Goal: Task Accomplishment & Management: Manage account settings

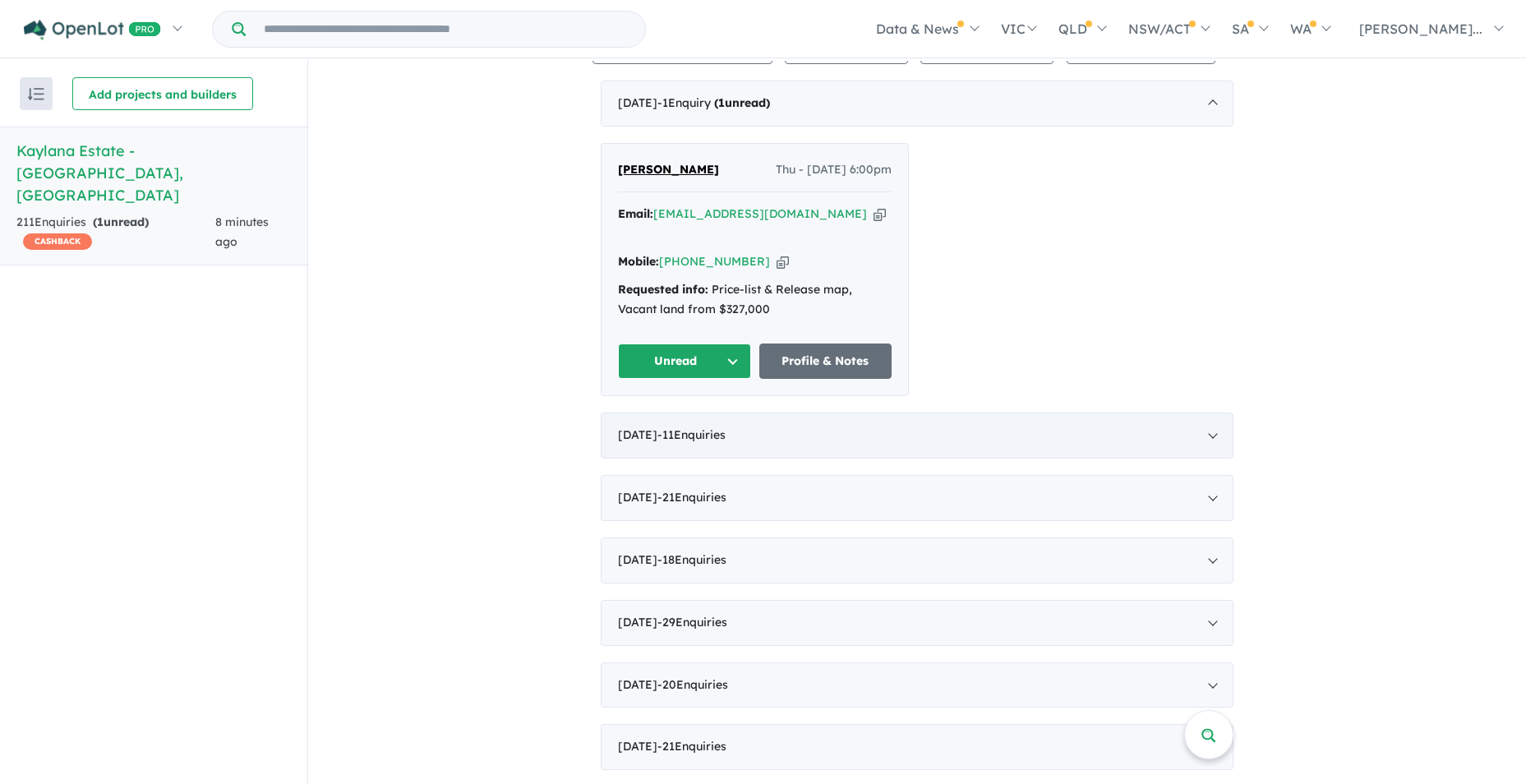
scroll to position [657, 0]
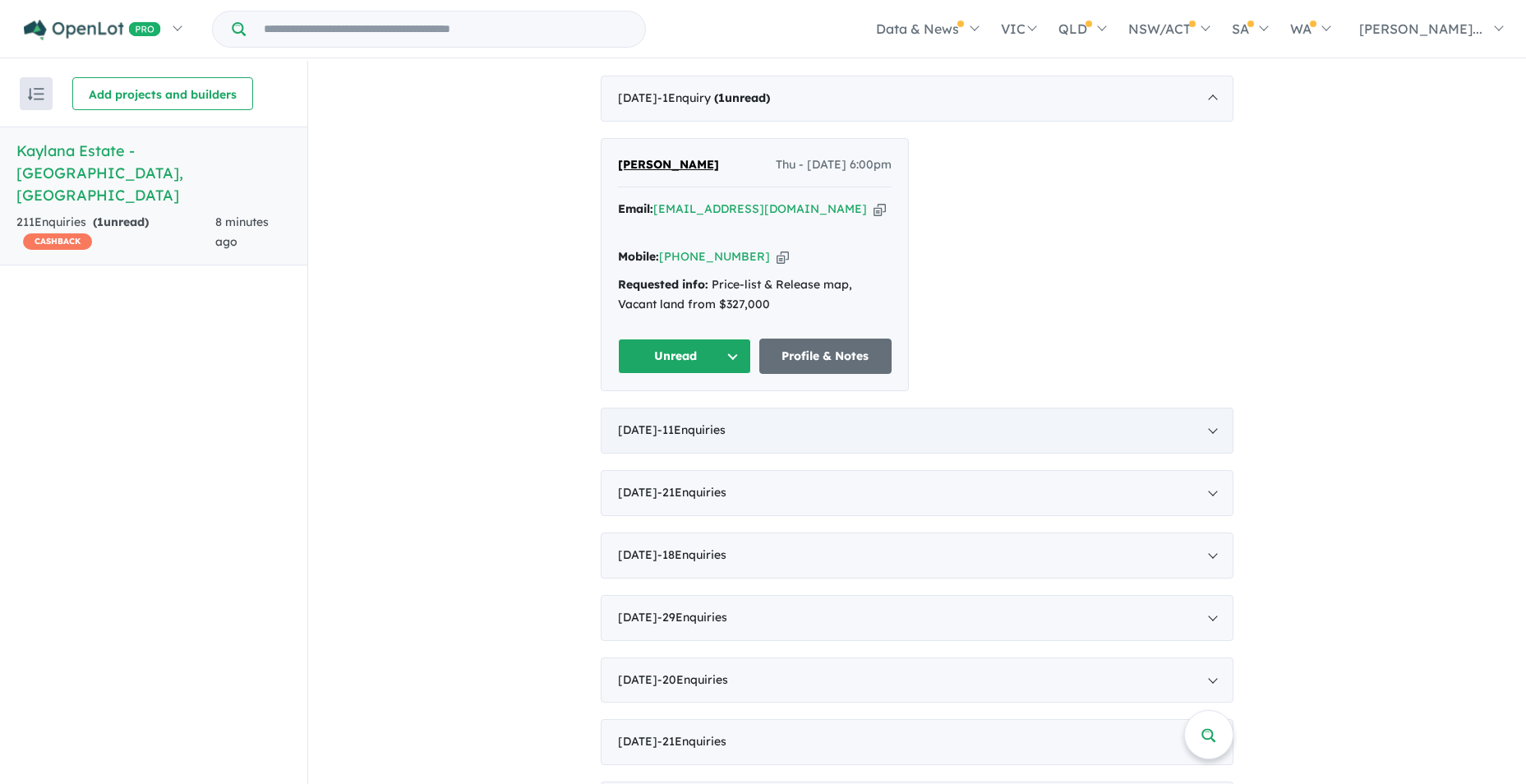
click at [1210, 407] on div "[DATE] - 11 Enquir ies ( 0 unread)" at bounding box center [917, 430] width 632 height 46
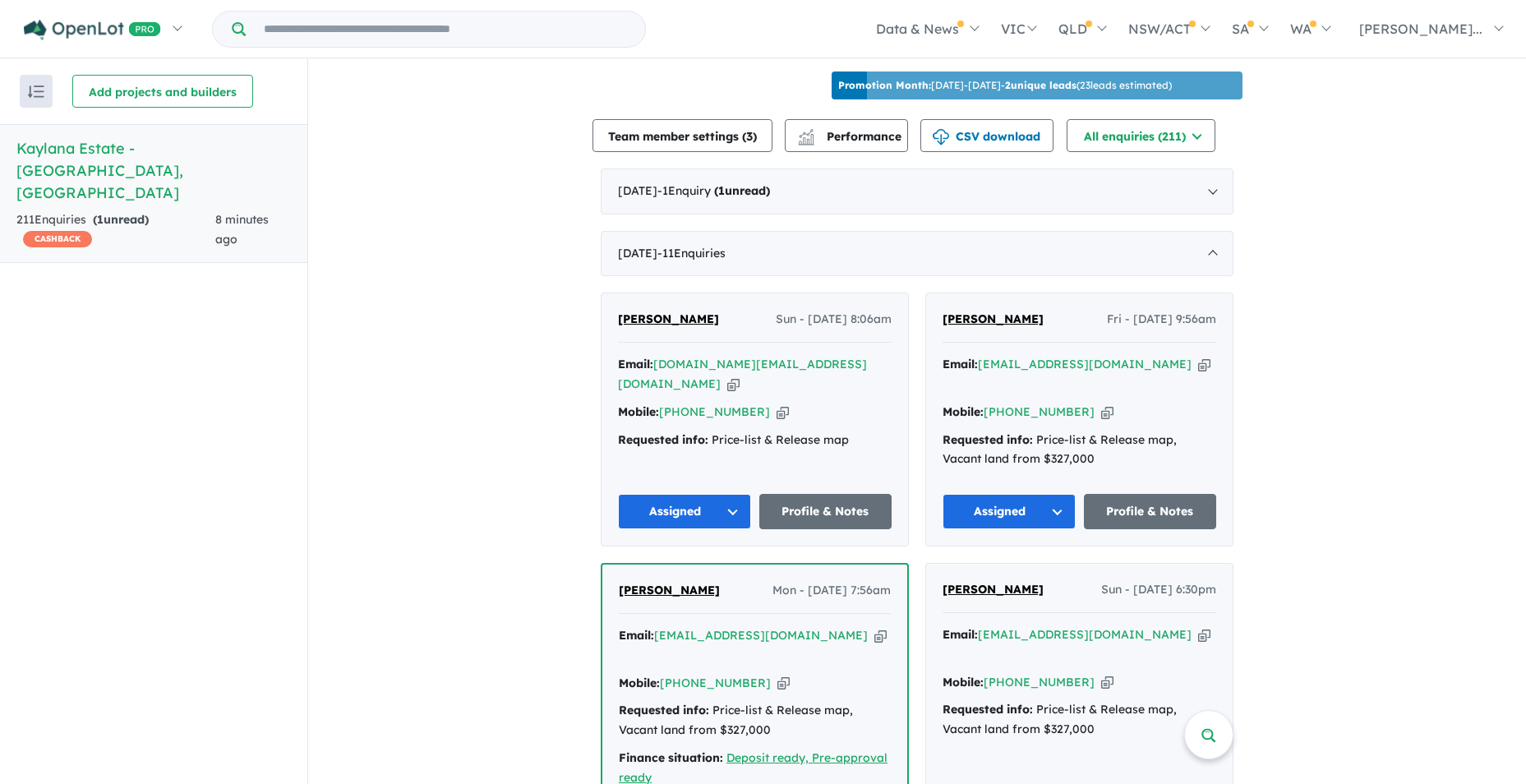
scroll to position [329, 0]
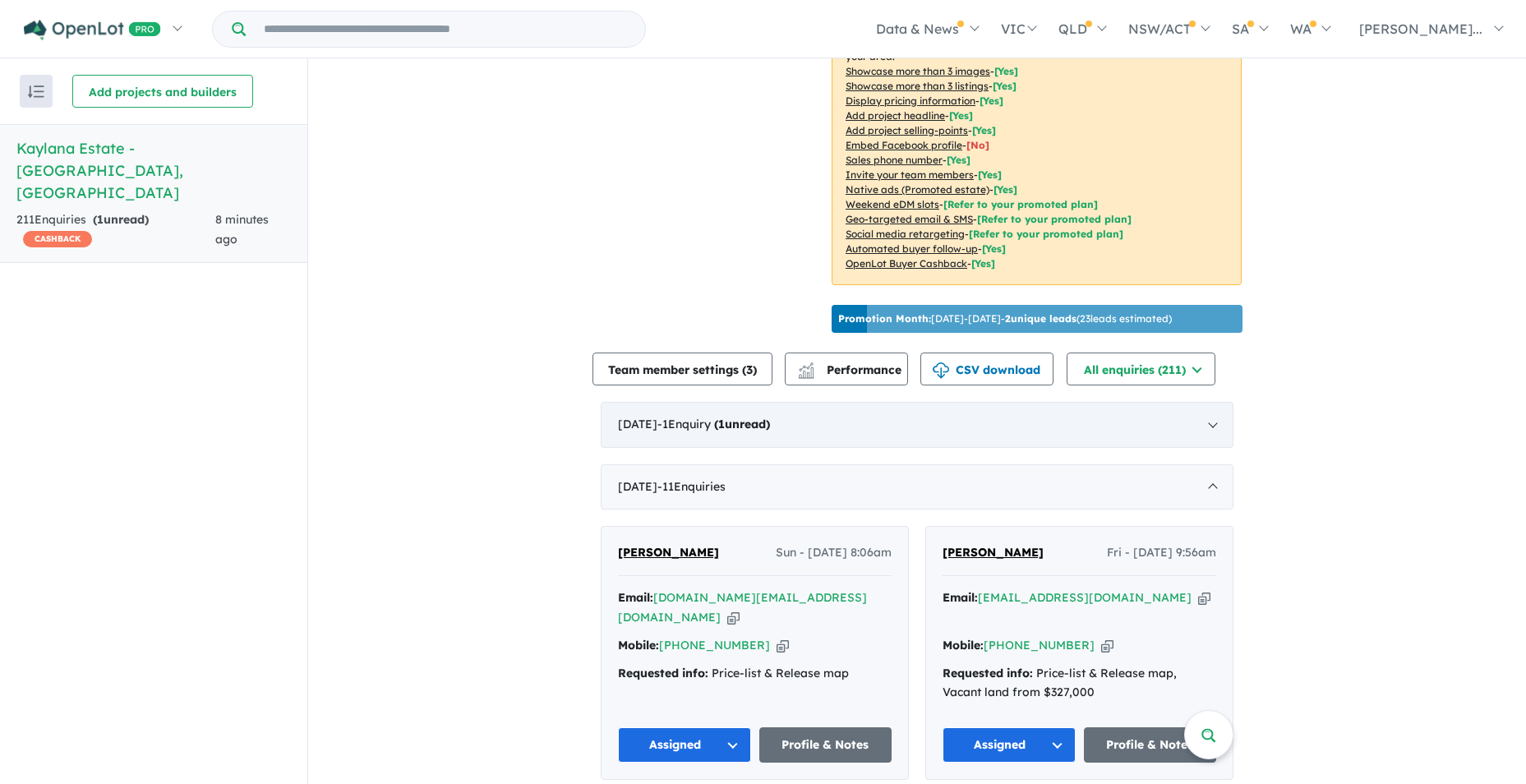
click at [1211, 419] on div "[DATE] - 1 Enquir y ( 1 unread)" at bounding box center [917, 425] width 632 height 46
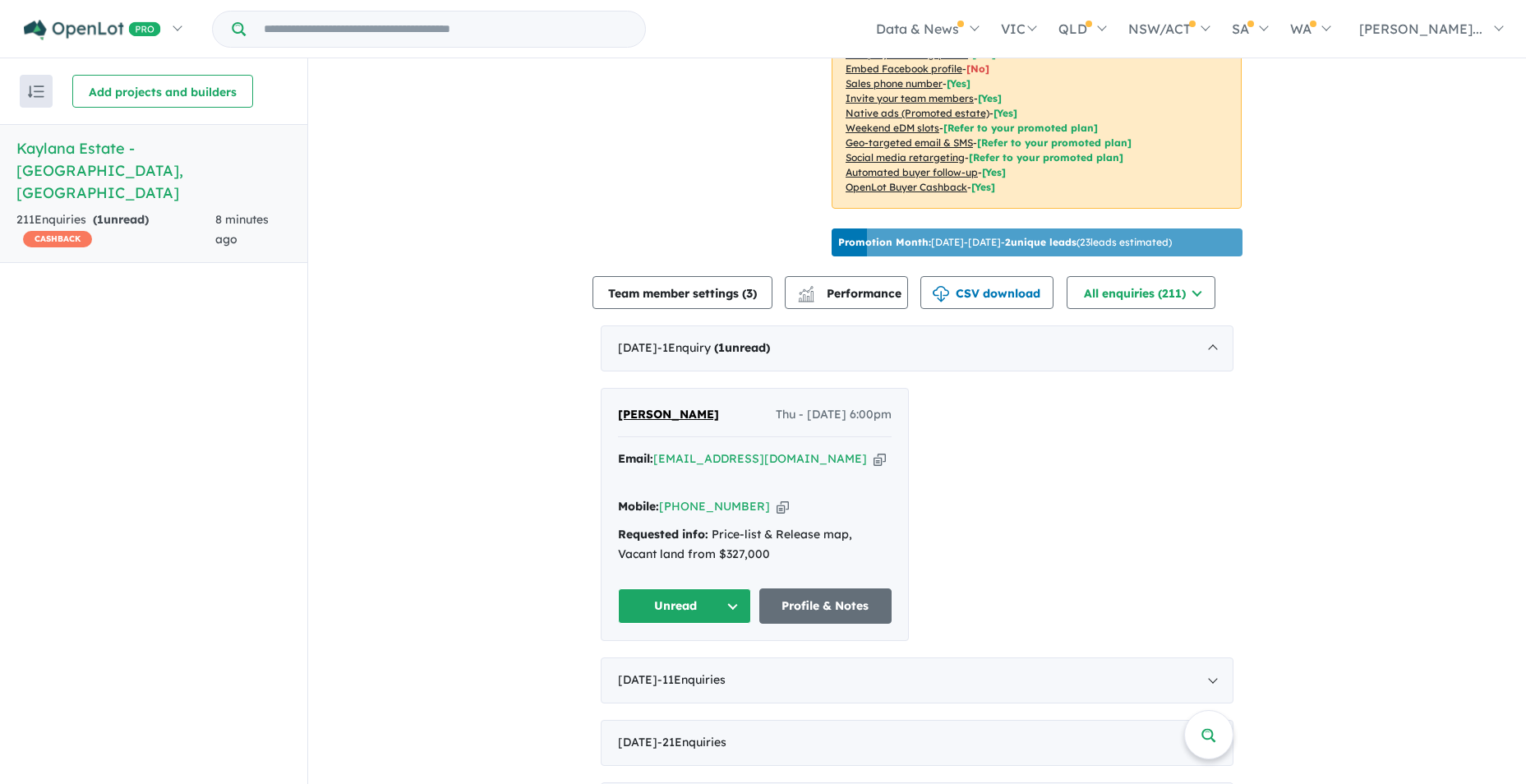
scroll to position [575, 0]
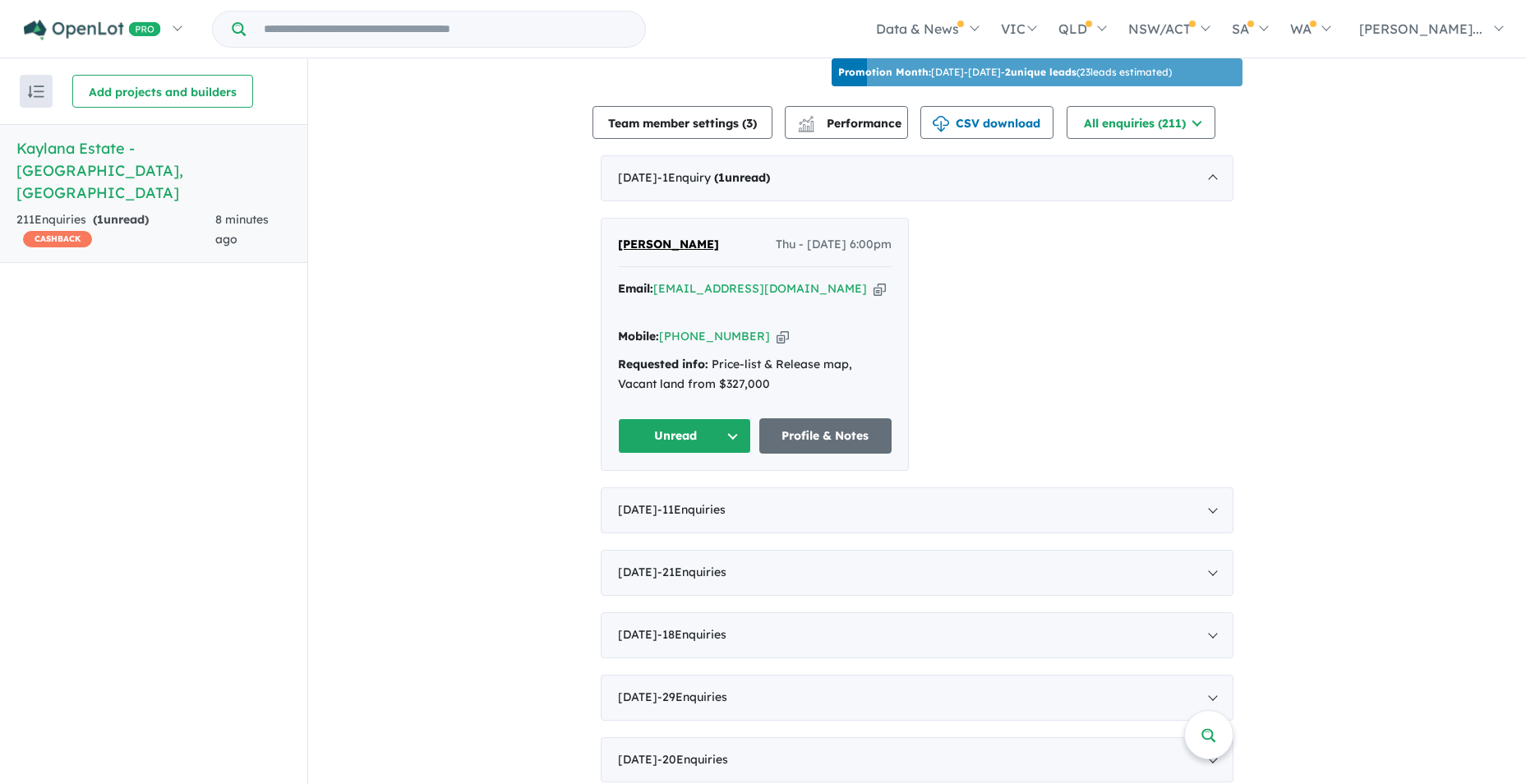
click at [723, 419] on button "Unread" at bounding box center [685, 436] width 133 height 36
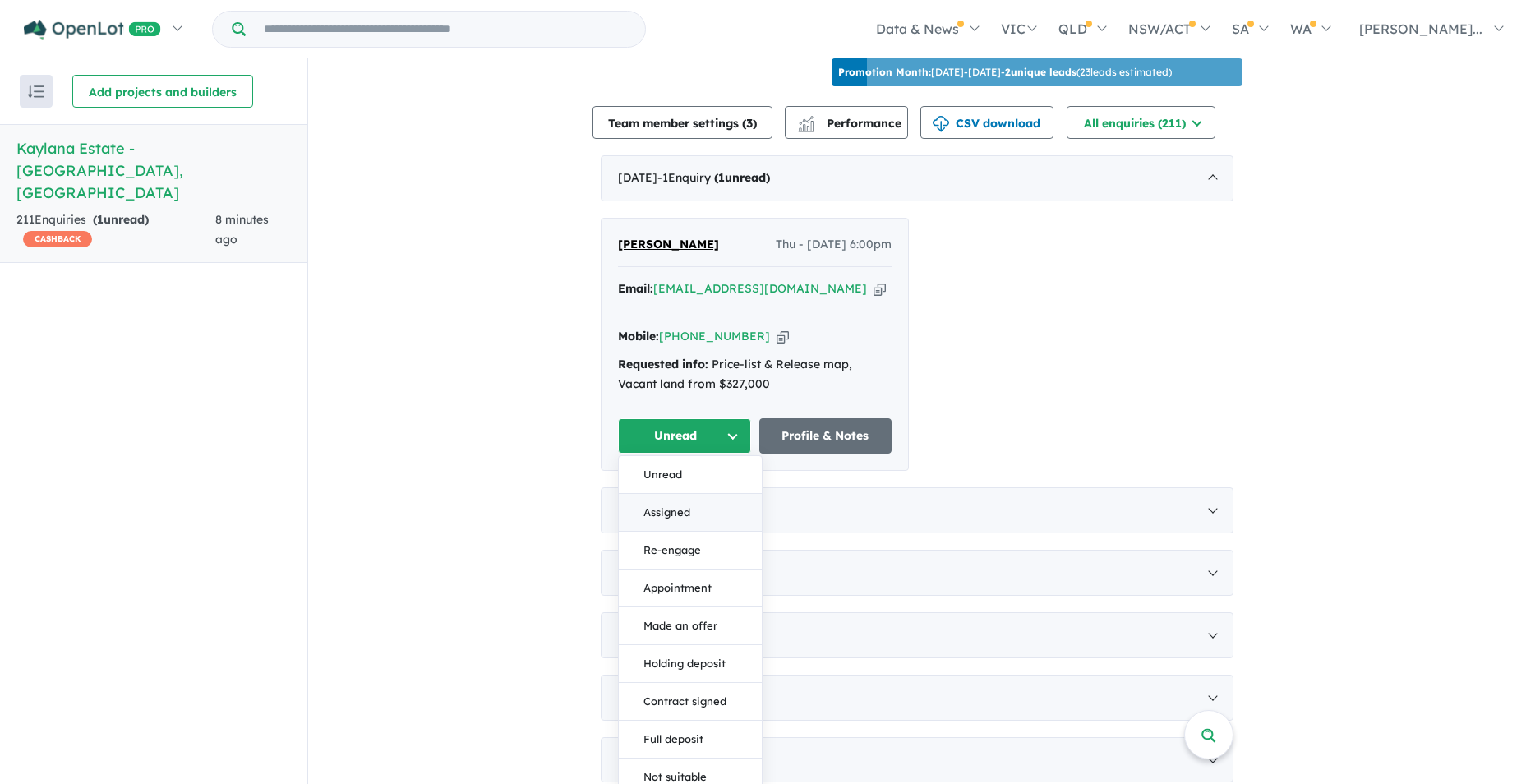
click at [682, 494] on button "Assigned" at bounding box center [690, 512] width 143 height 38
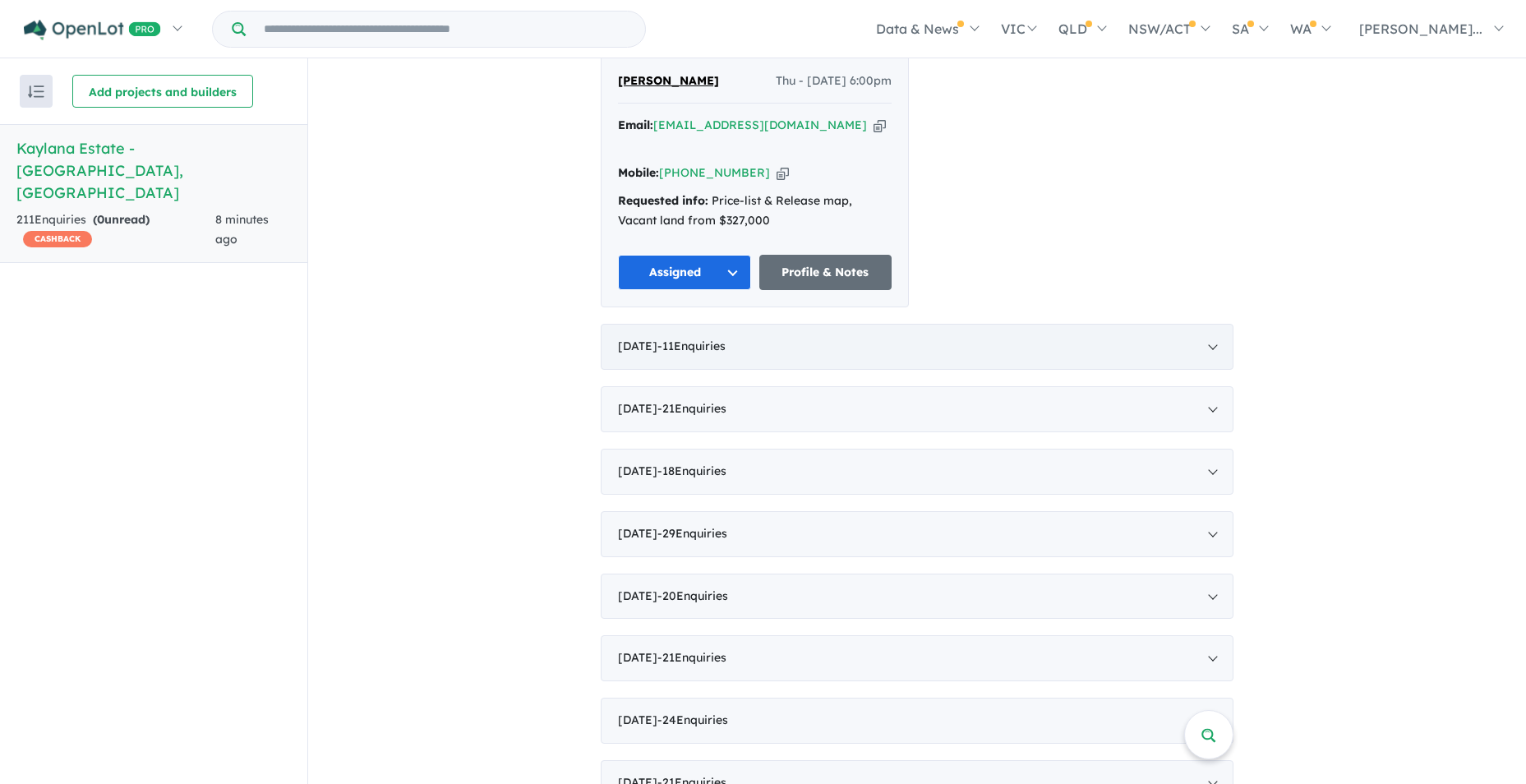
scroll to position [740, 0]
click at [1201, 386] on div "[DATE] - 21 Enquir ies ( 0 unread)" at bounding box center [917, 409] width 632 height 46
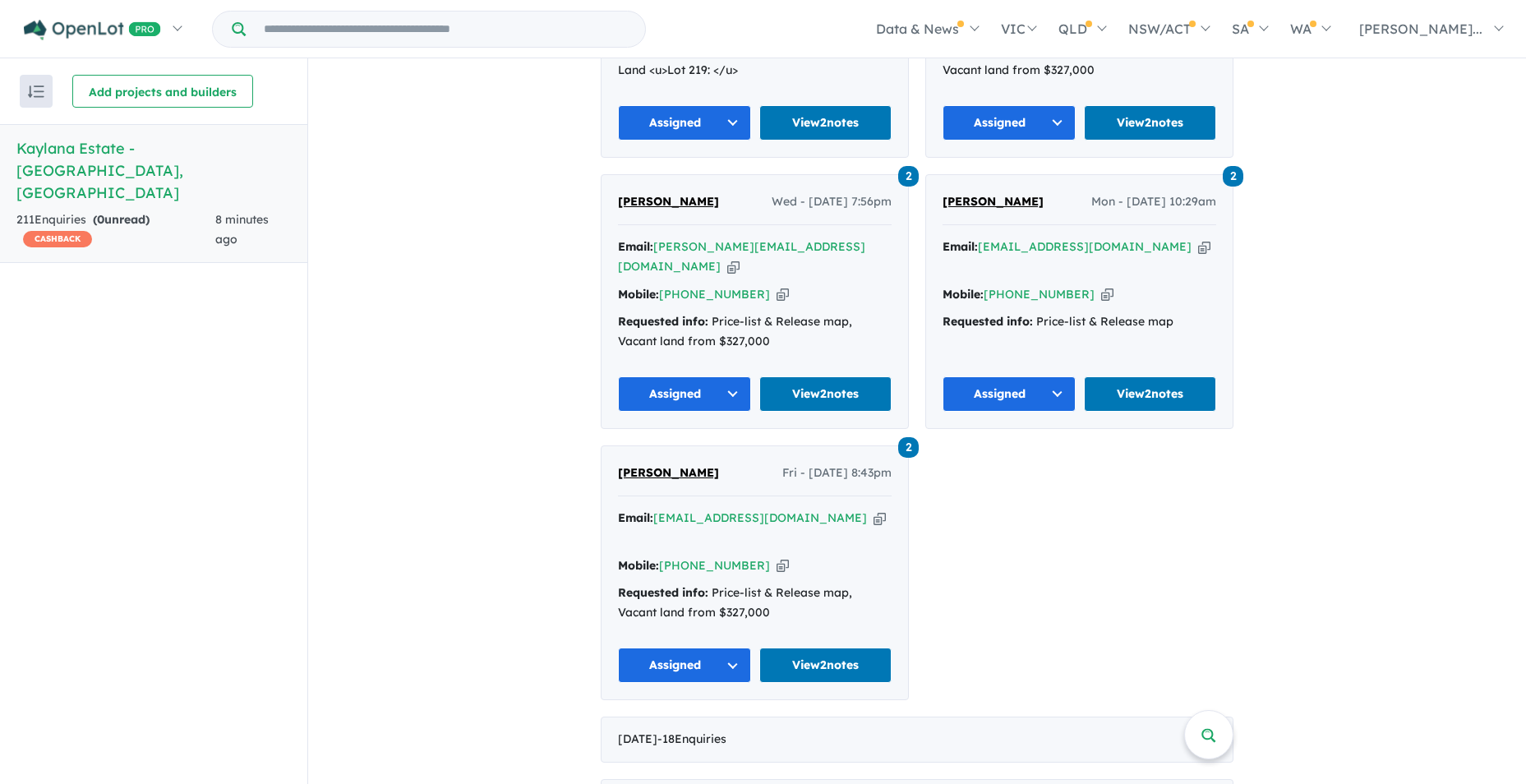
scroll to position [3680, 0]
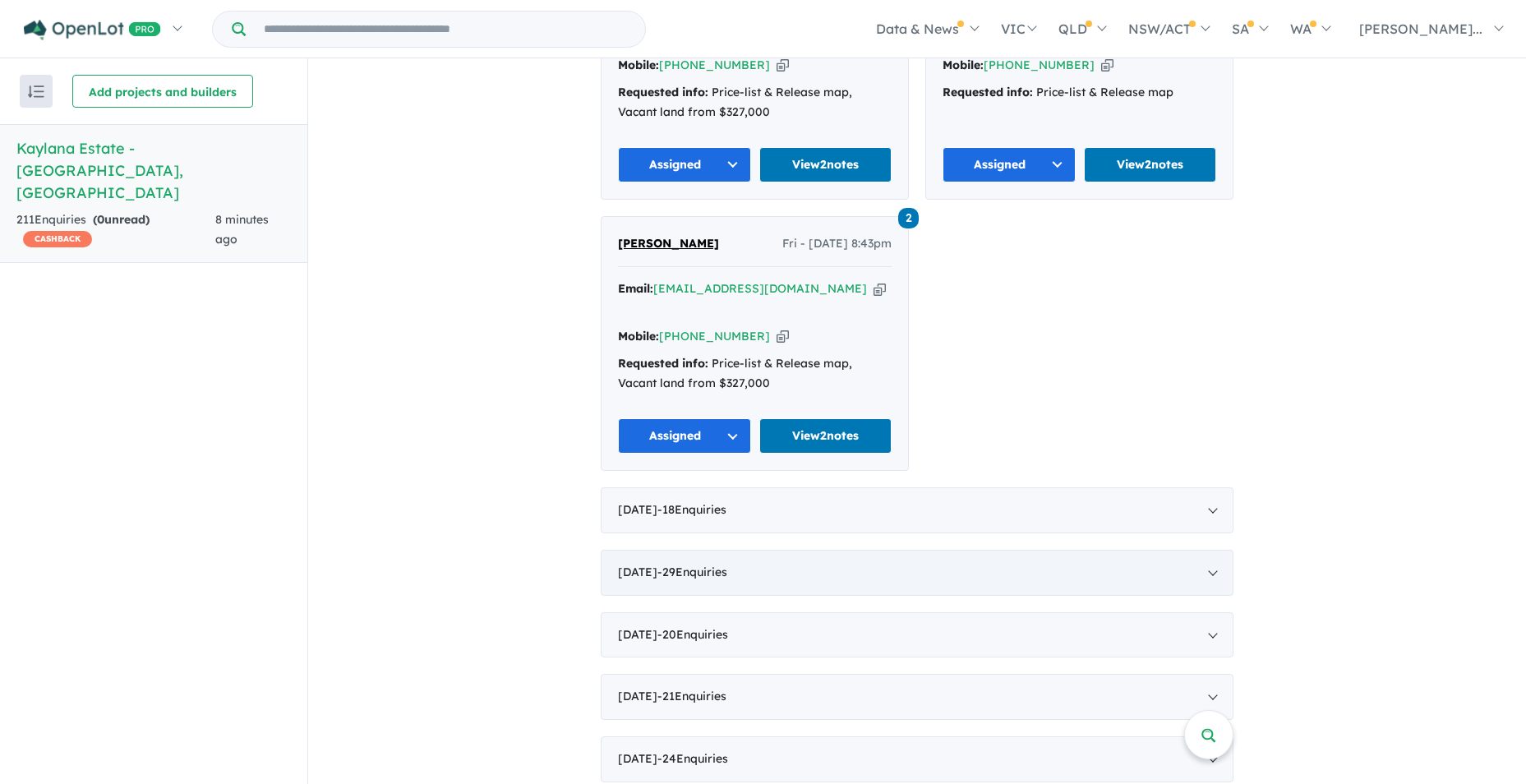
click at [972, 487] on div "[DATE] - 18 Enquir ies ( 0 unread)" at bounding box center [917, 510] width 632 height 46
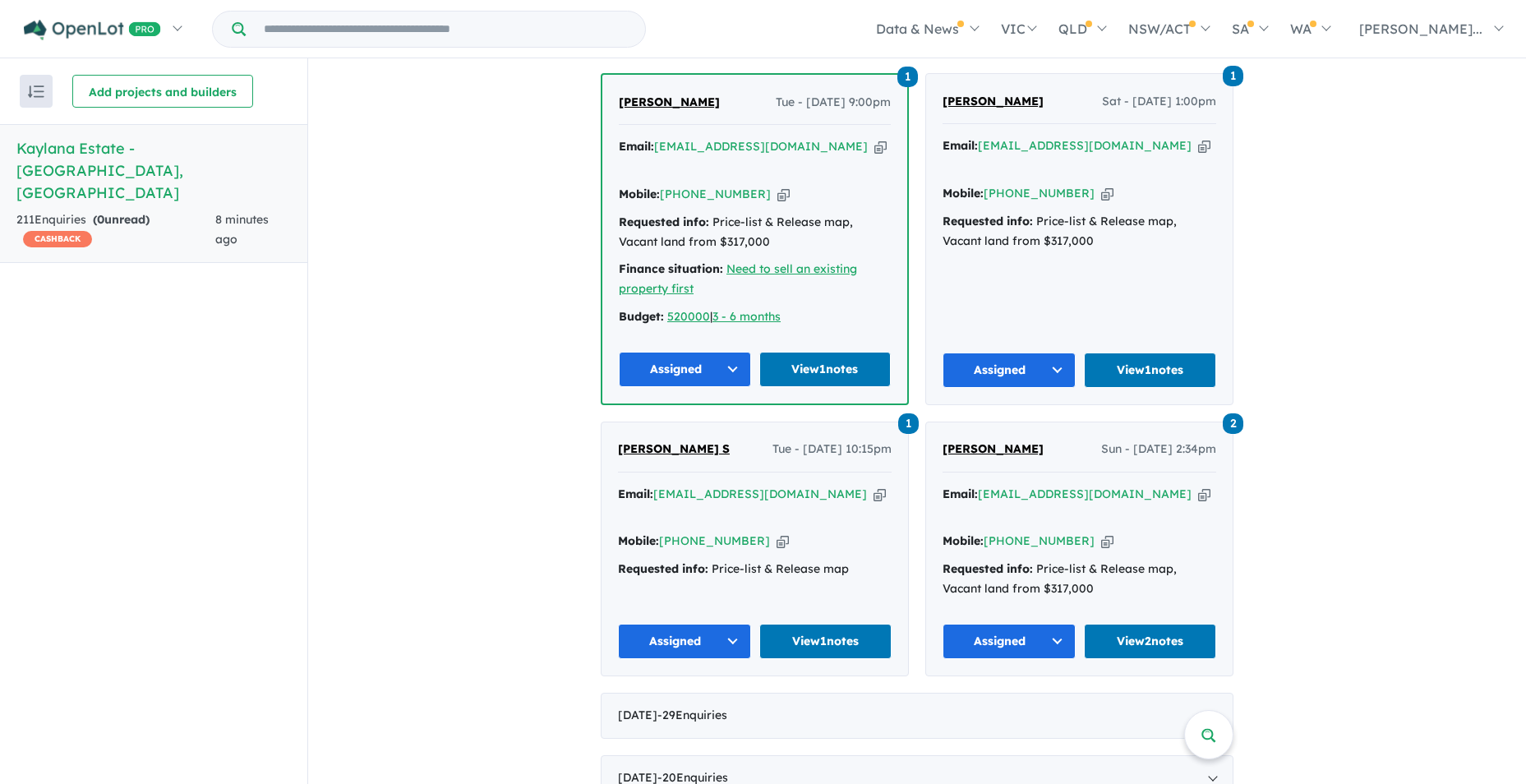
scroll to position [3037, 0]
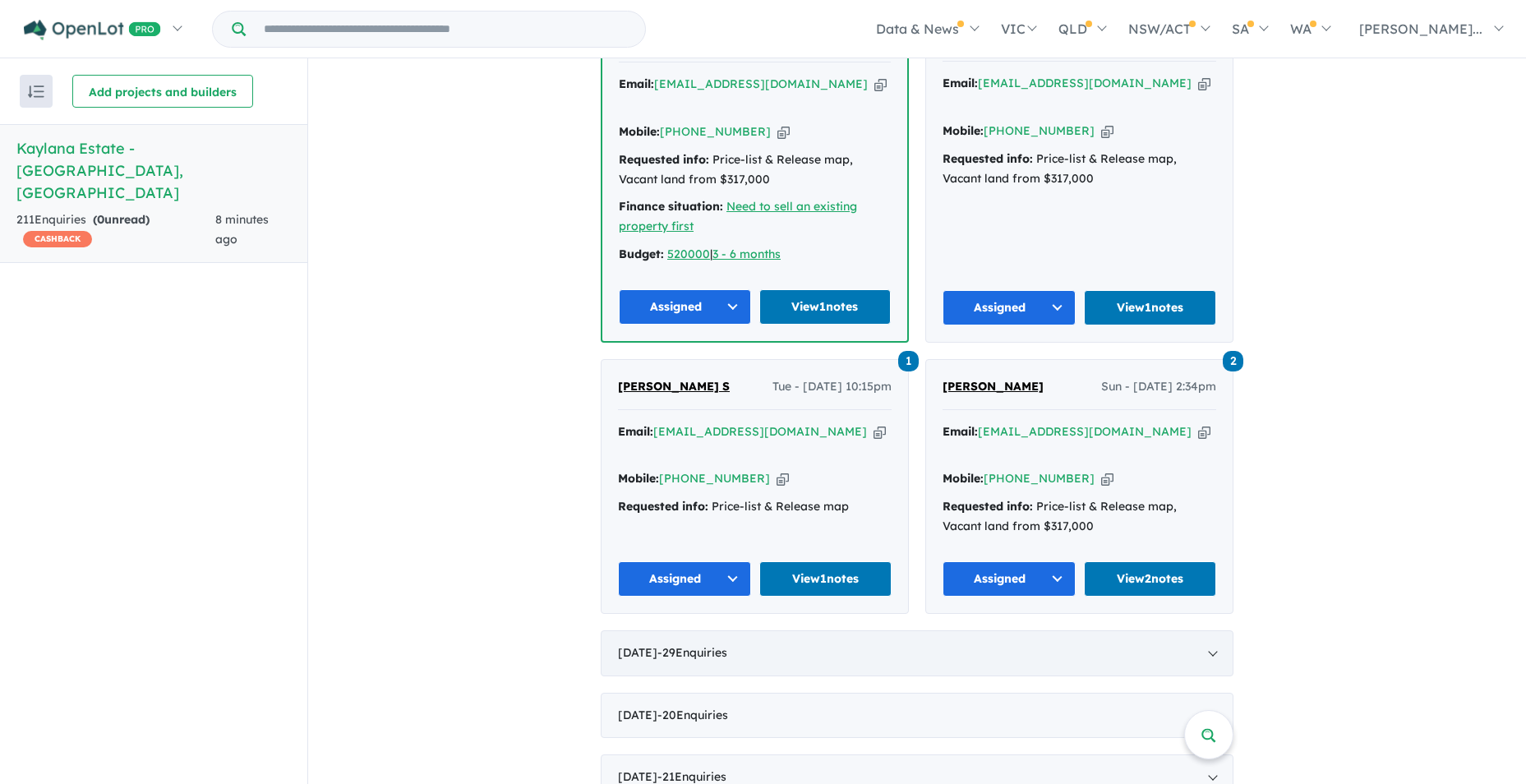
click at [699, 645] on span "- 29 Enquir ies ( 0 unread)" at bounding box center [692, 652] width 70 height 15
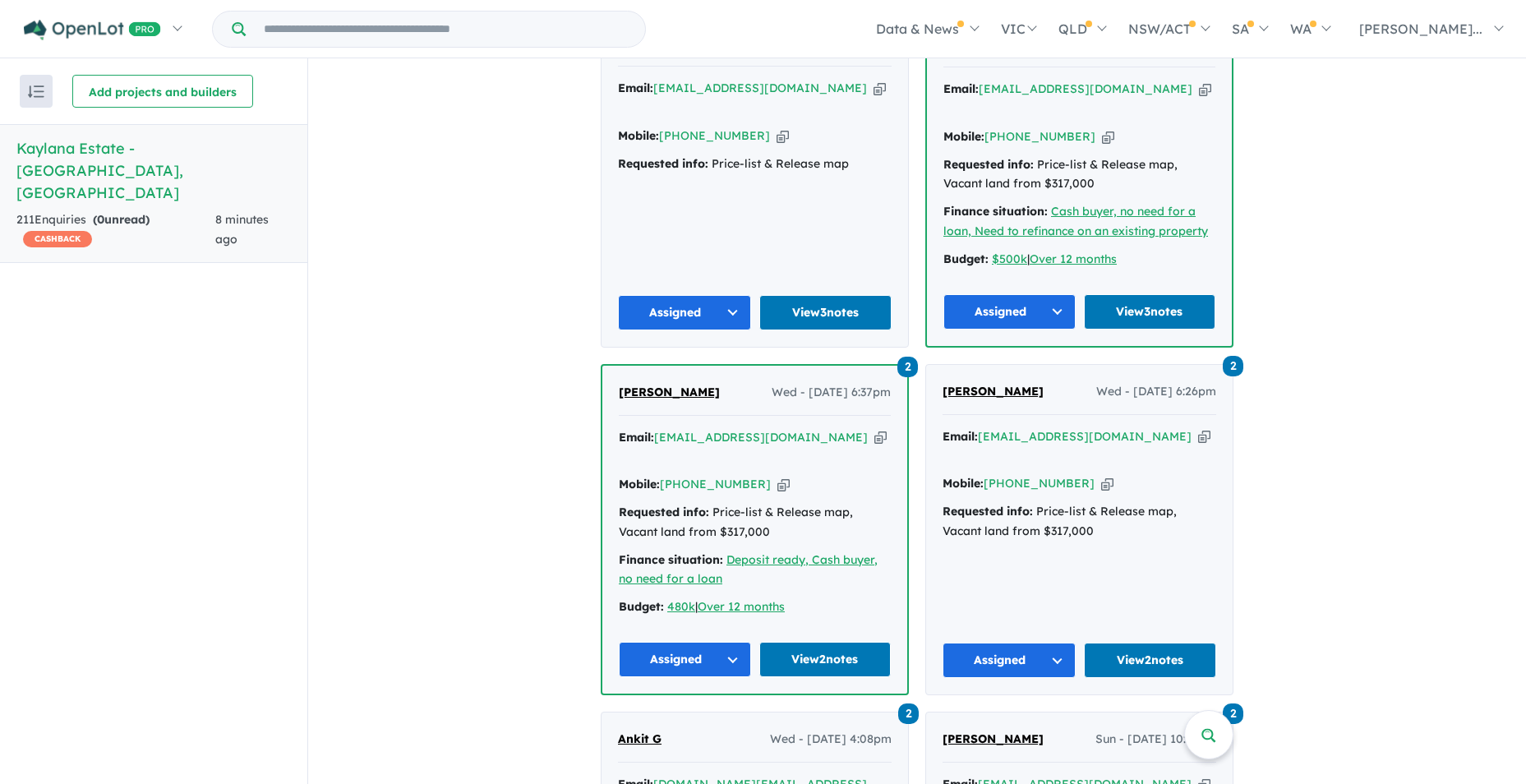
scroll to position [4568, 0]
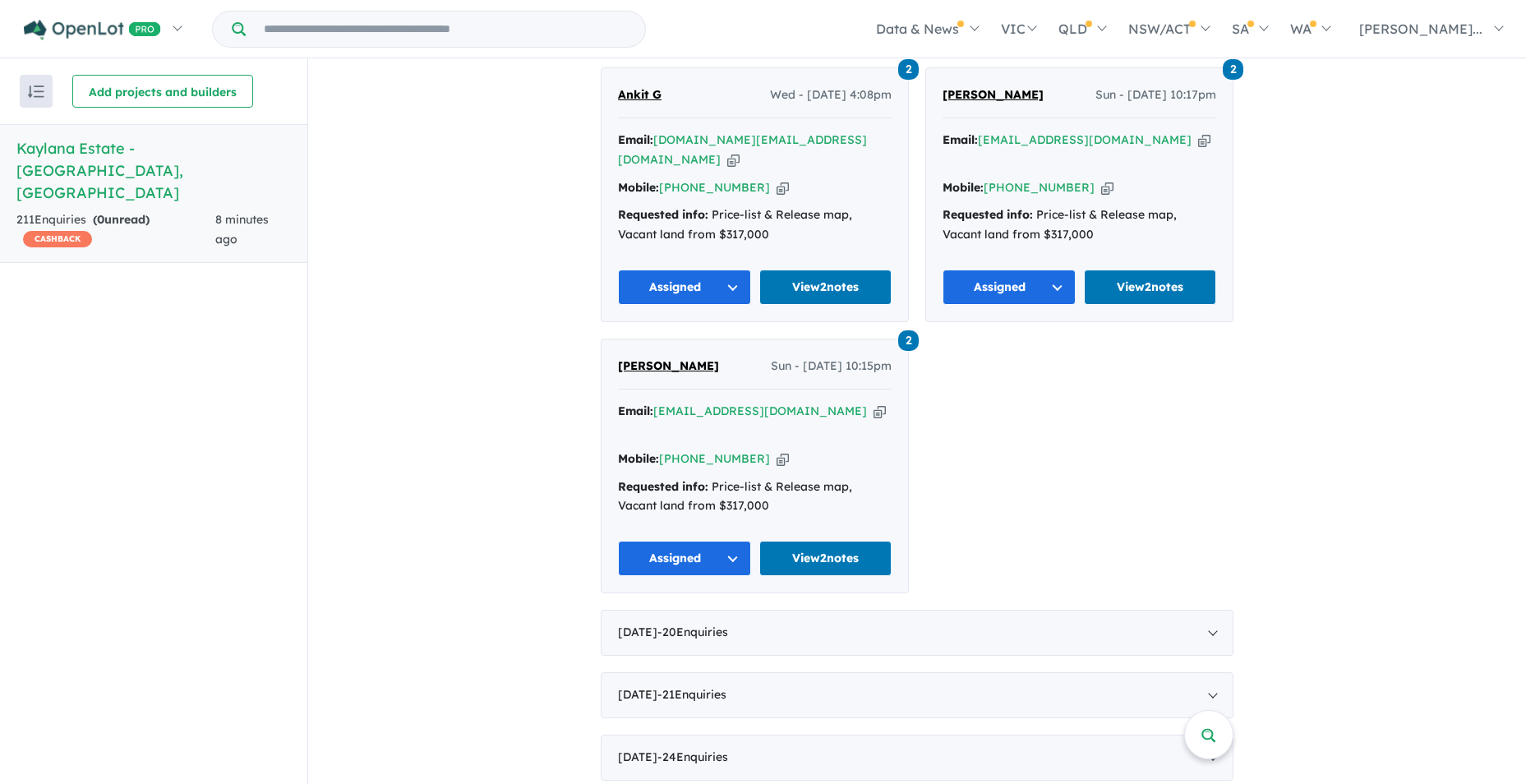
click at [716, 610] on div "[DATE] - 20 Enquir ies ( 0 unread)" at bounding box center [917, 633] width 632 height 46
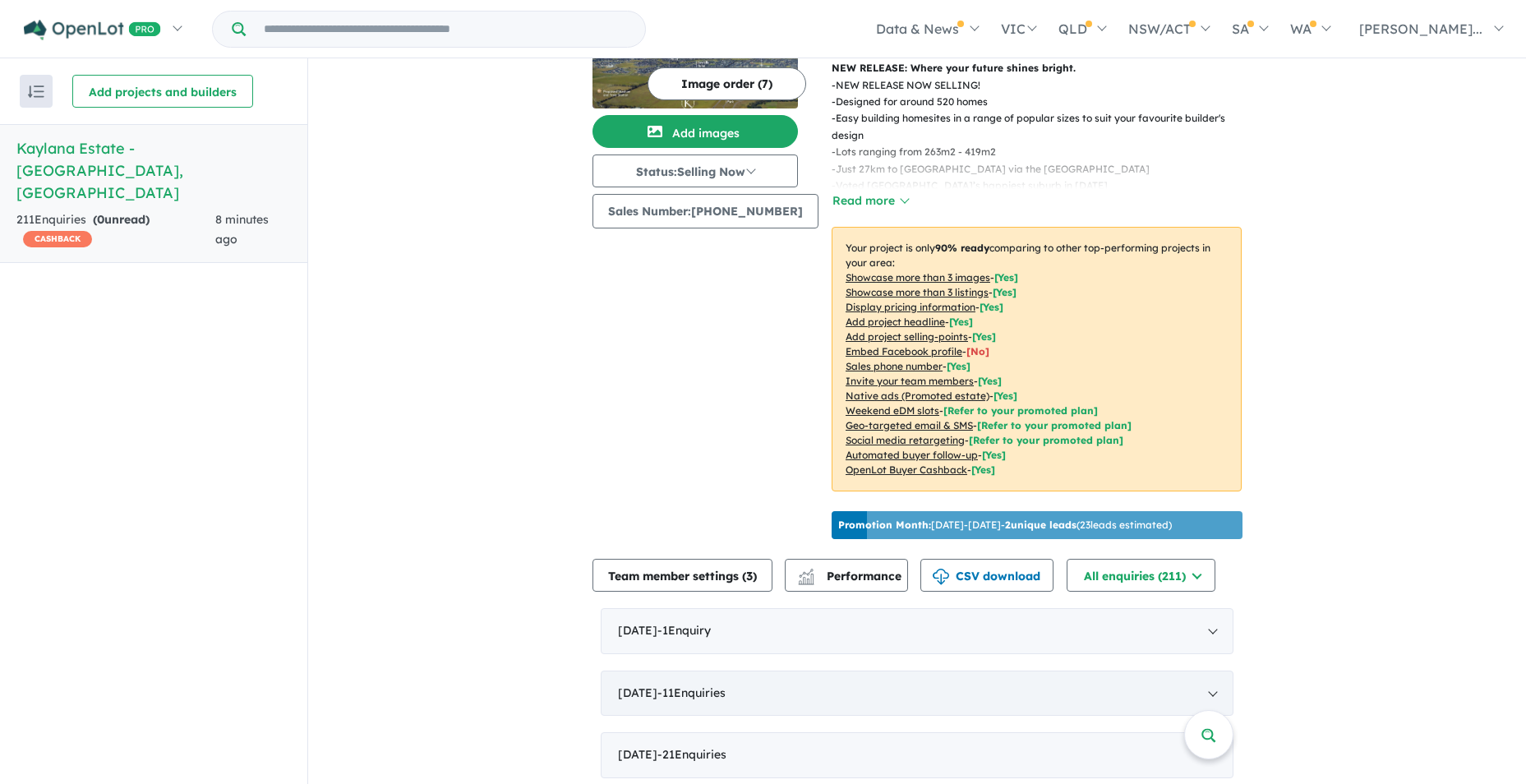
scroll to position [247, 0]
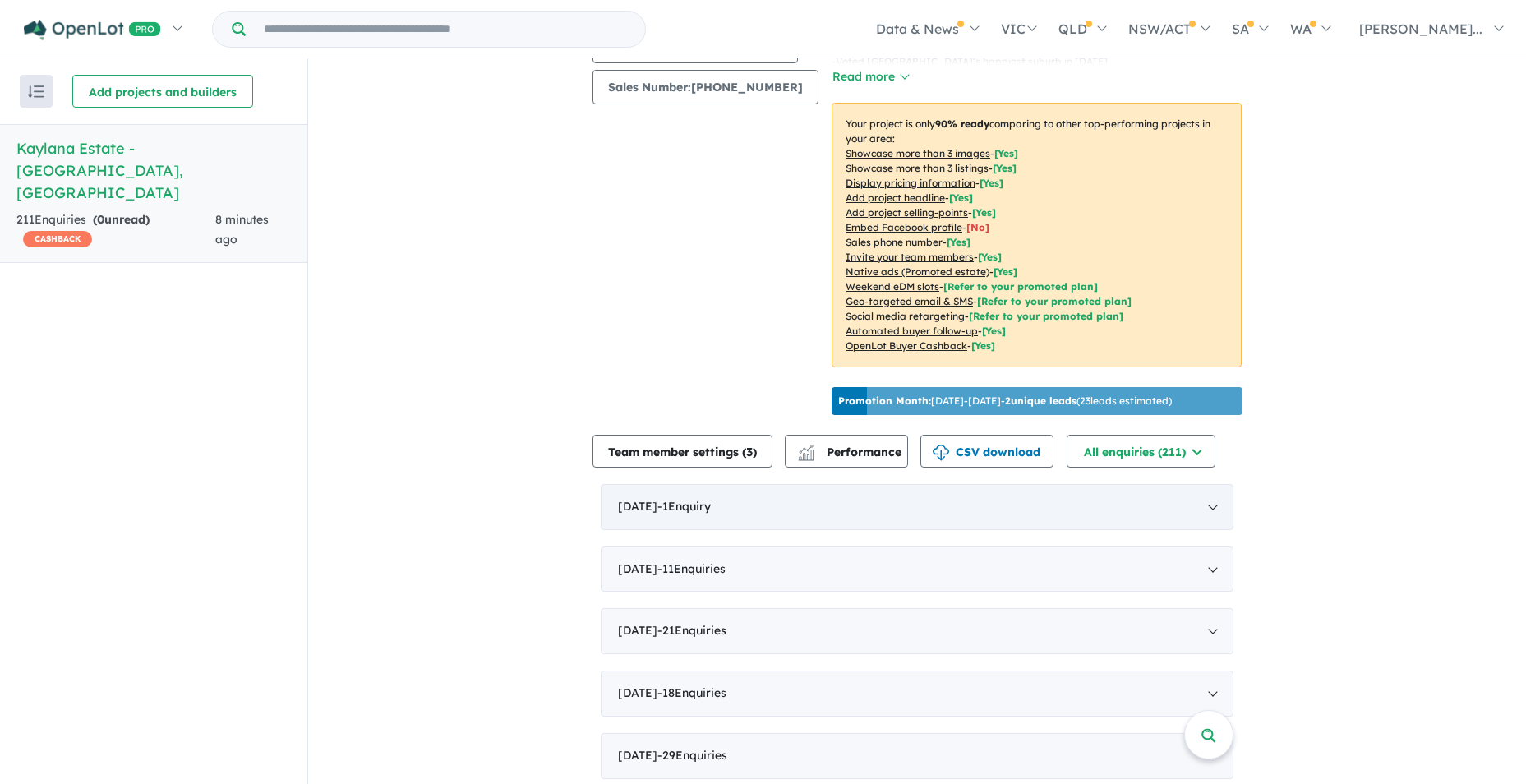
click at [711, 499] on span "- 1 Enquir y ( 0 unread)" at bounding box center [684, 506] width 53 height 15
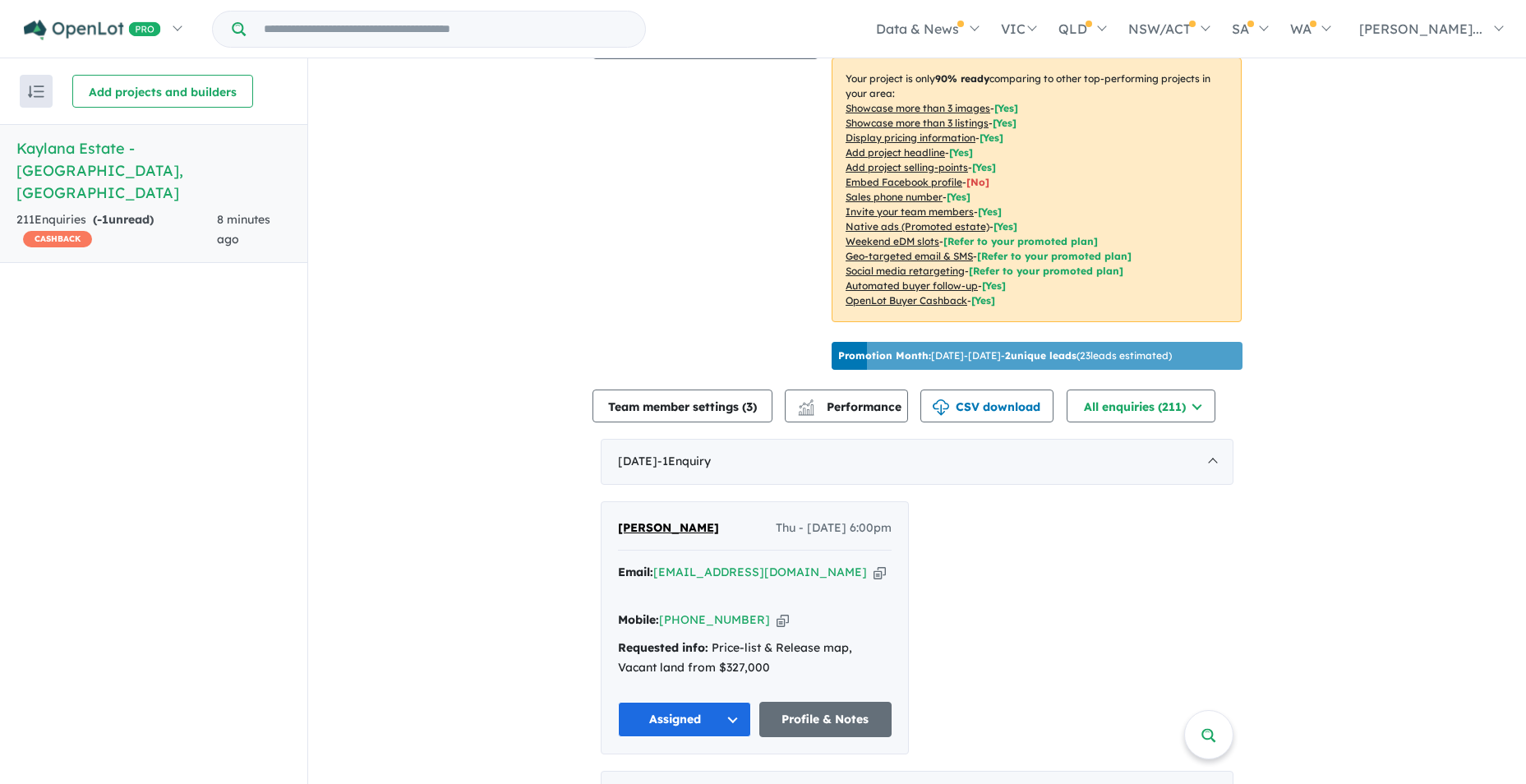
scroll to position [329, 0]
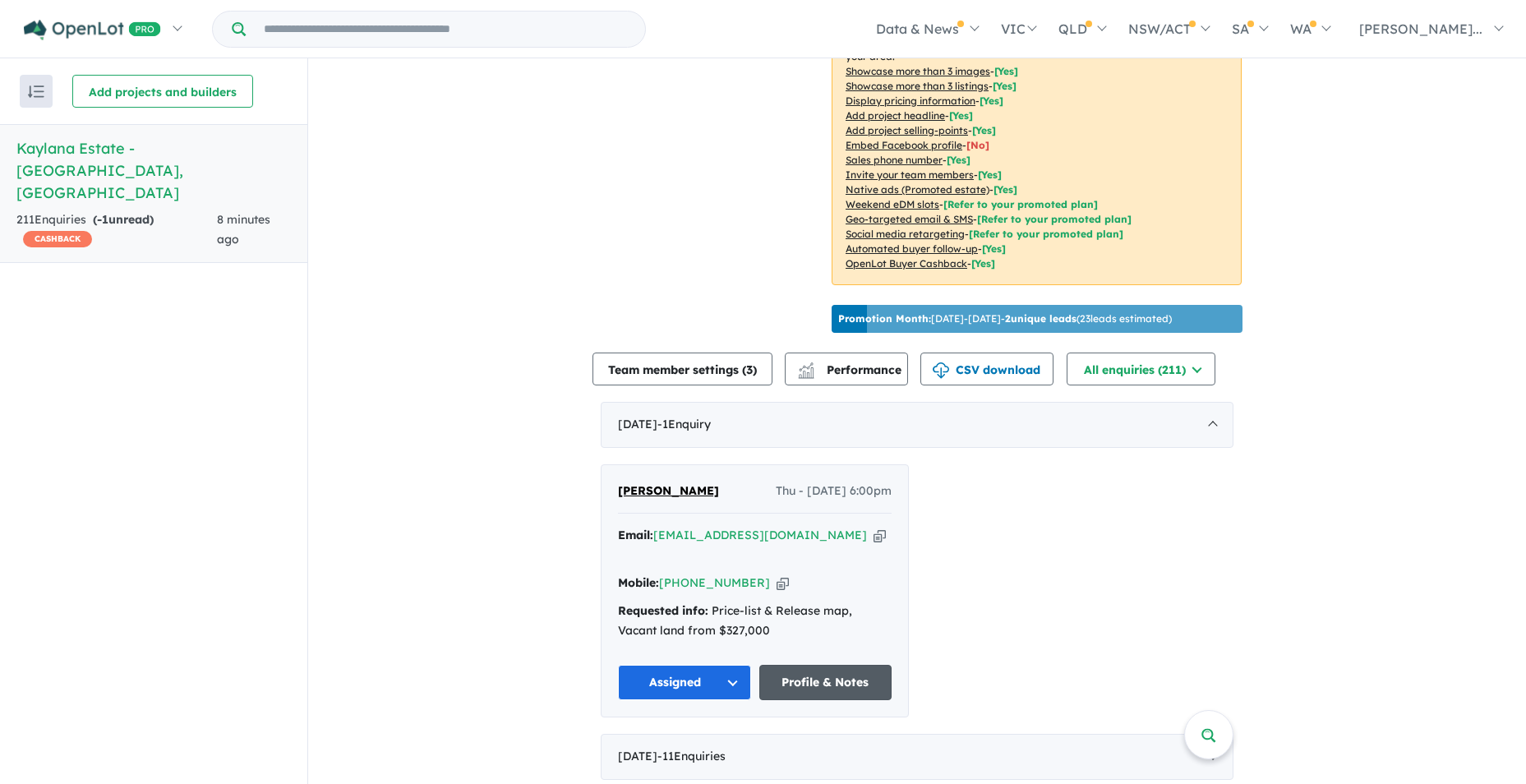
click at [815, 664] on link "Profile & Notes" at bounding box center [826, 682] width 133 height 36
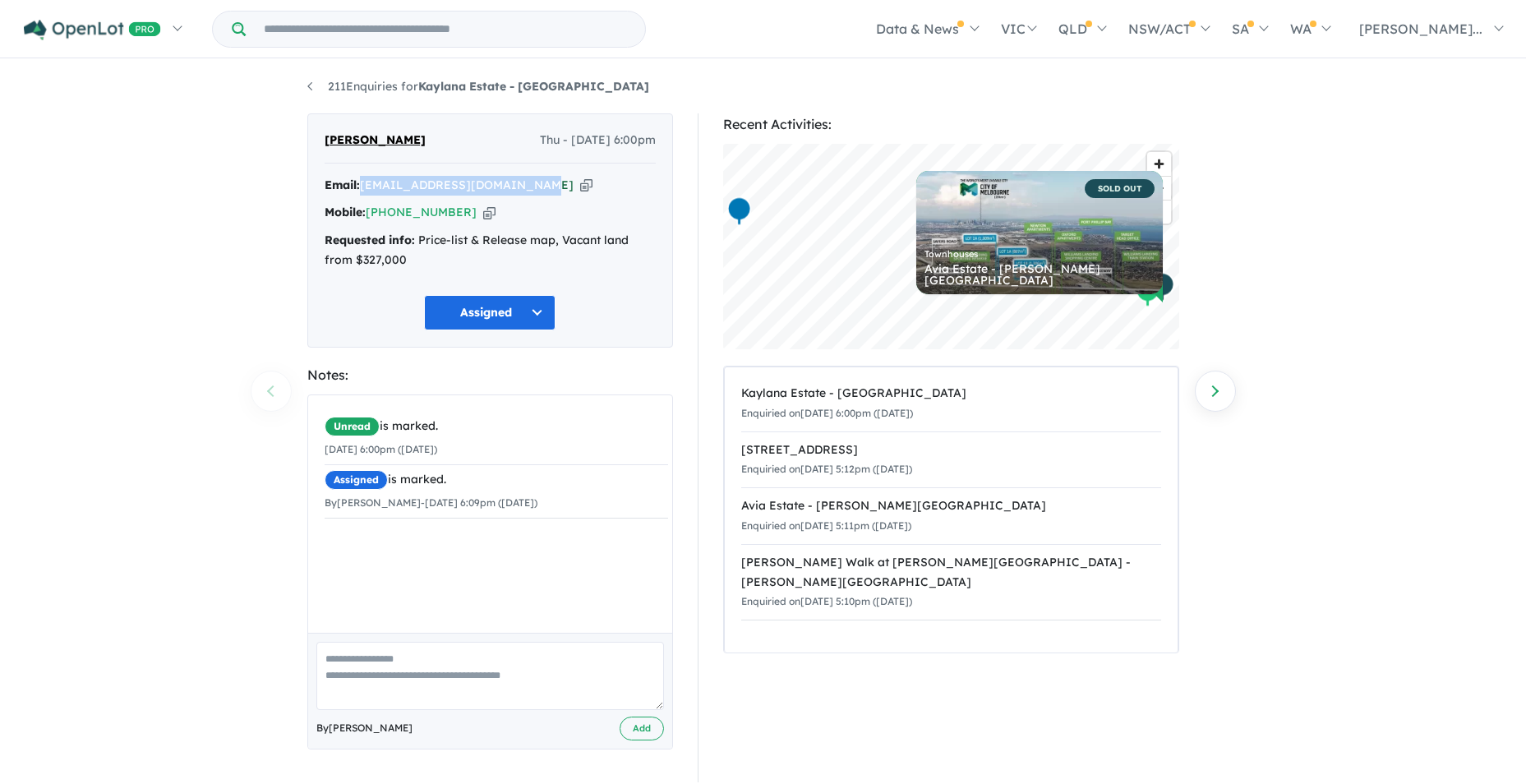
drag, startPoint x: 532, startPoint y: 187, endPoint x: 367, endPoint y: 178, distance: 165.2
click at [367, 178] on div "Email: [PERSON_NAME][EMAIL_ADDRESS][DOMAIN_NAME] Copied!" at bounding box center [490, 186] width 331 height 19
drag, startPoint x: 367, startPoint y: 178, endPoint x: 407, endPoint y: 184, distance: 40.4
copy a%20Kaylana%20Estate%20-%20Tarneit"] "[EMAIL_ADDRESS][DOMAIN_NAME]"
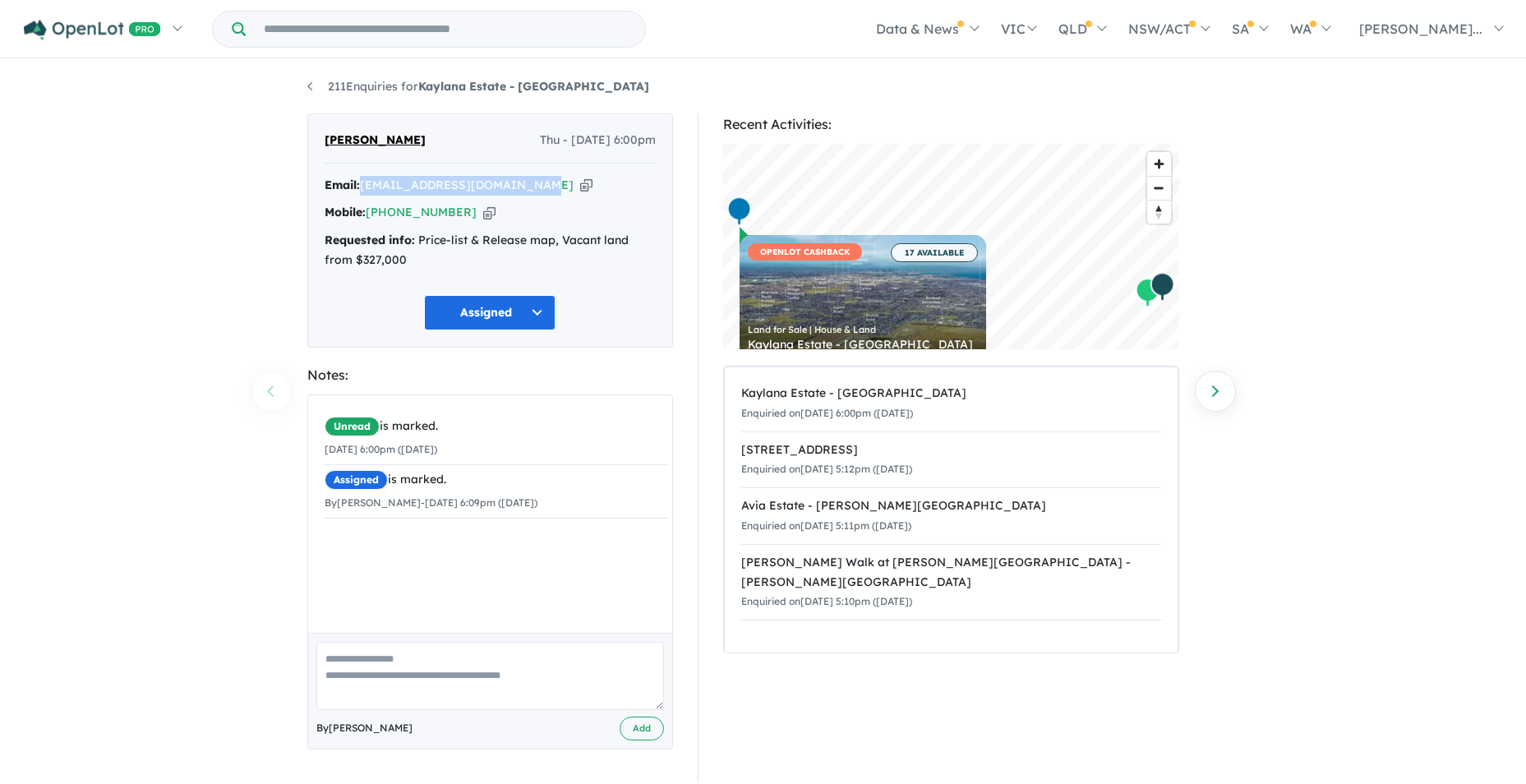
click at [334, 659] on textarea at bounding box center [489, 676] width 347 height 69
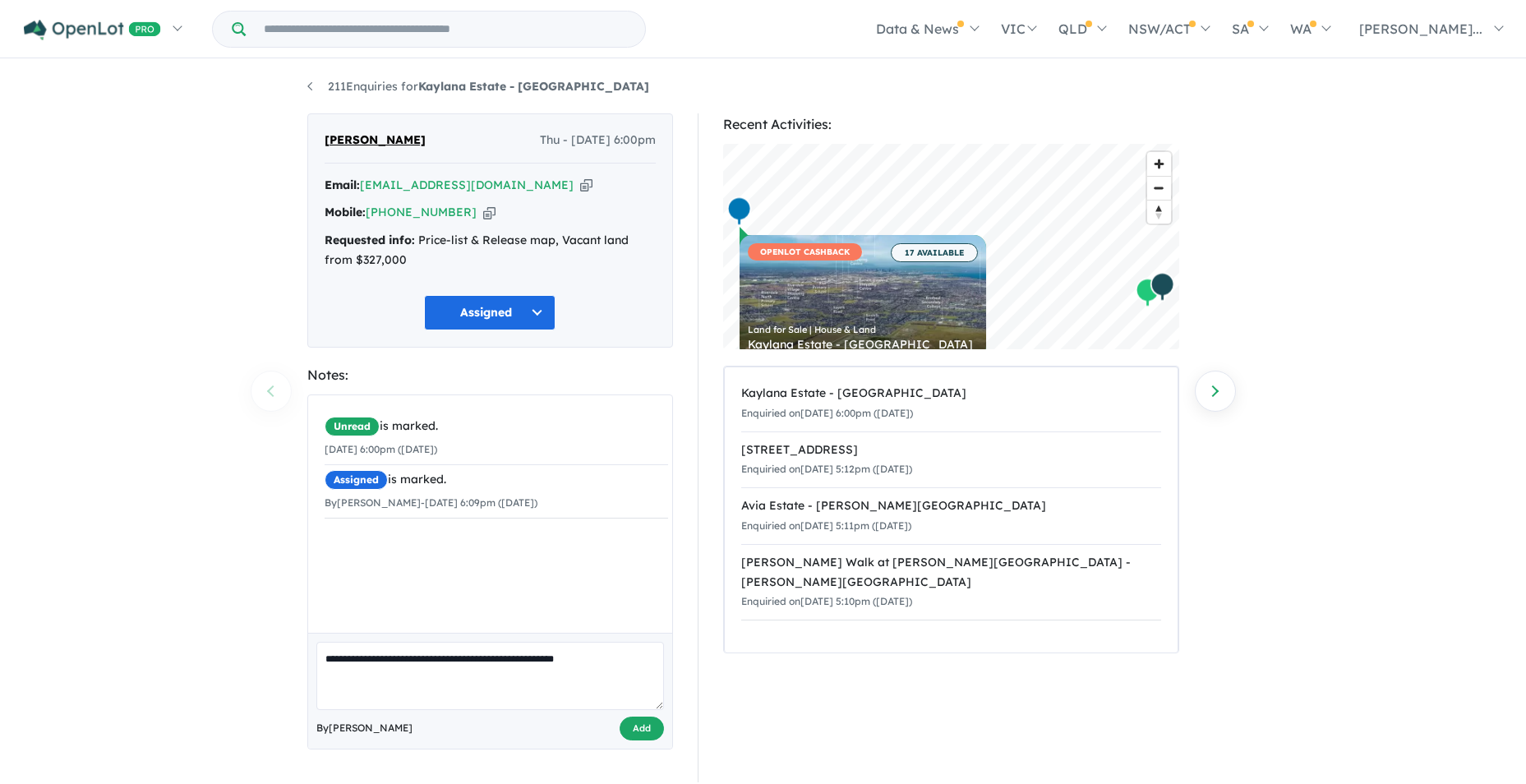
type textarea "**********"
click at [643, 730] on button "Add" at bounding box center [642, 728] width 44 height 24
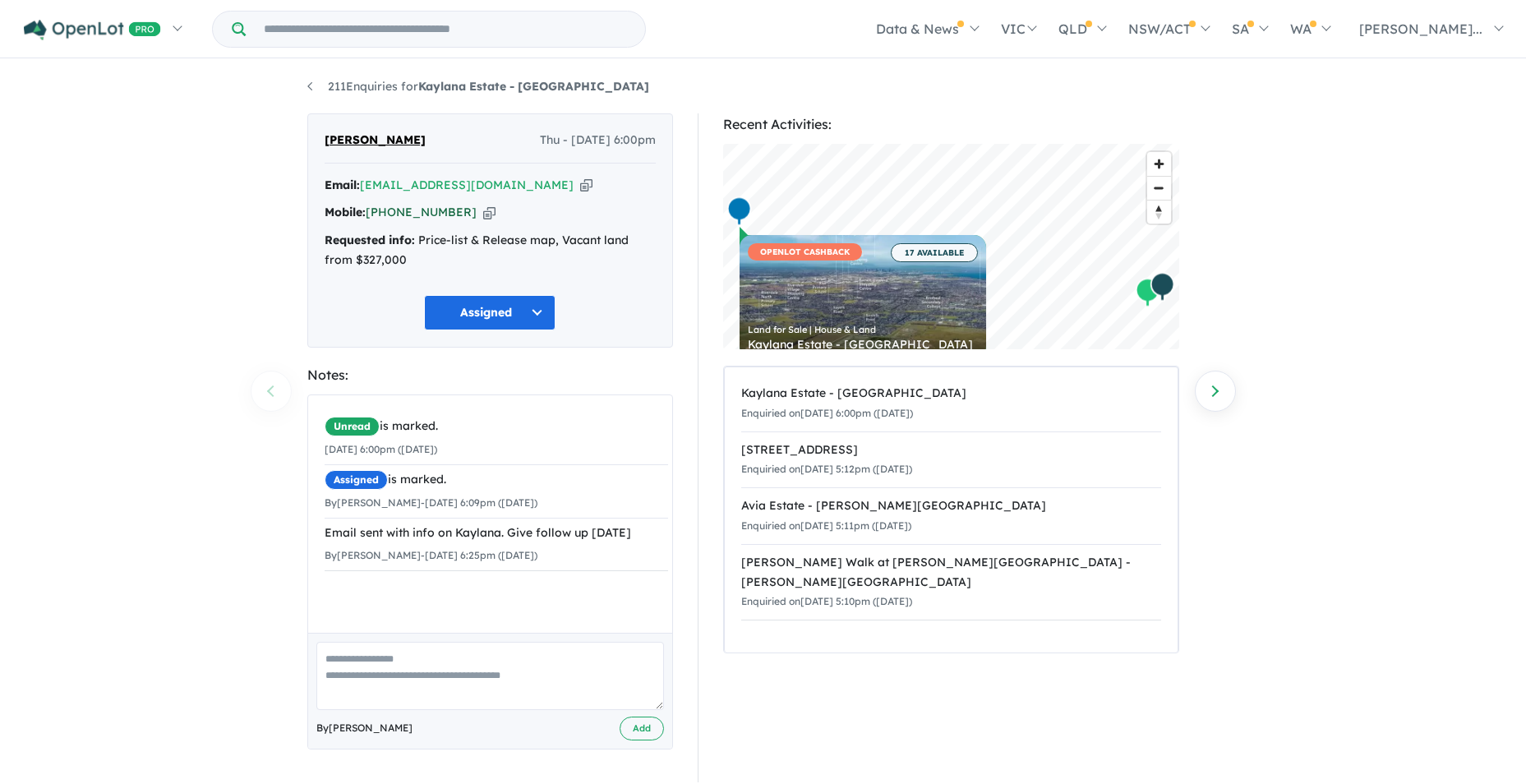
drag, startPoint x: 460, startPoint y: 212, endPoint x: 371, endPoint y: 212, distance: 89.0
click at [371, 212] on div "Mobile: +61 424 007 055 Copied!" at bounding box center [490, 213] width 331 height 19
drag, startPoint x: 371, startPoint y: 212, endPoint x: 399, endPoint y: 210, distance: 28.1
copy link "[PHONE_NUMBER]"
